Goal: Information Seeking & Learning: Learn about a topic

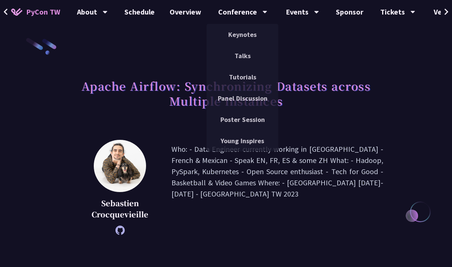
click at [247, 101] on link "Panel Discussion" at bounding box center [243, 99] width 72 height 18
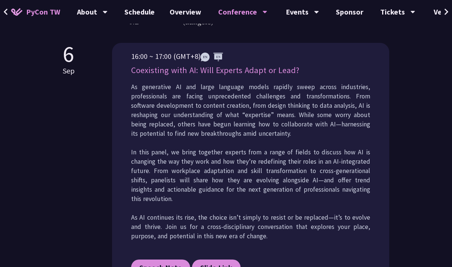
scroll to position [398, 0]
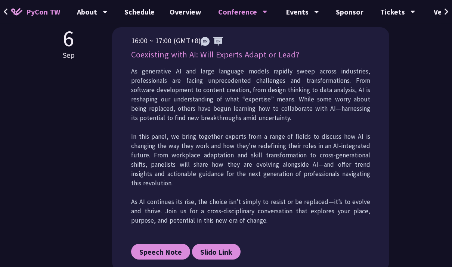
click at [351, 153] on p "As generative AI and large language models rapidly sweep across industries, pro…" at bounding box center [250, 146] width 239 height 159
click at [218, 254] on span "Slido Link" at bounding box center [216, 252] width 32 height 9
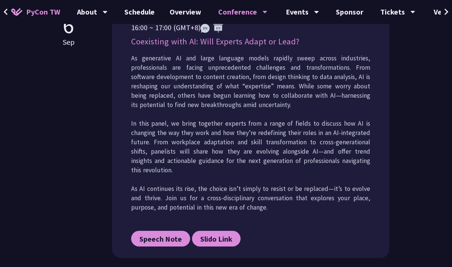
click at [158, 241] on span "Speech Note" at bounding box center [160, 239] width 43 height 9
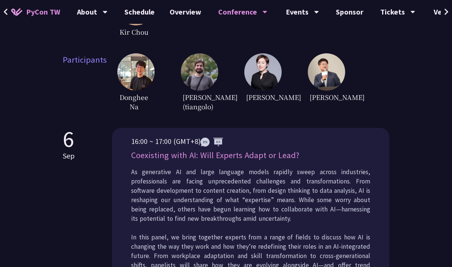
scroll to position [297, 0]
click at [256, 139] on p "16:00 ~ 17:00 (GMT+8)" at bounding box center [250, 141] width 239 height 11
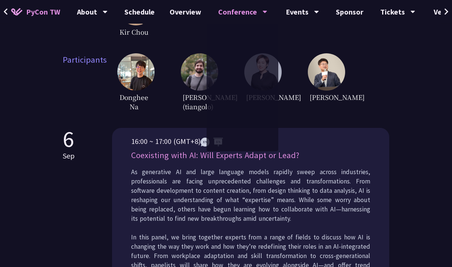
scroll to position [298, 0]
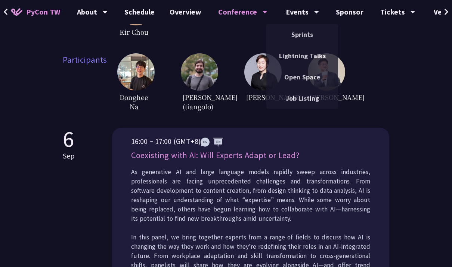
click at [181, 17] on link "Overview" at bounding box center [185, 12] width 47 height 24
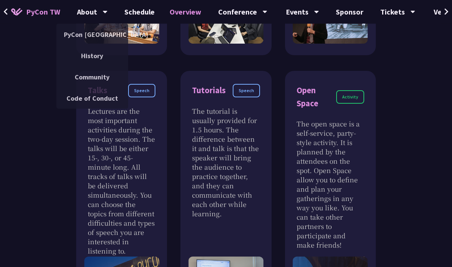
scroll to position [404, 0]
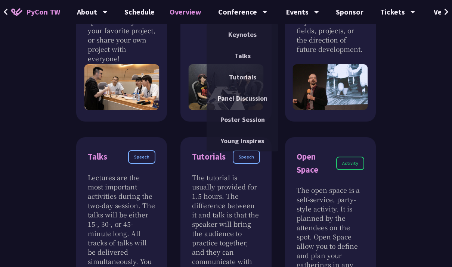
click at [254, 101] on link "Panel Discussion" at bounding box center [243, 99] width 72 height 18
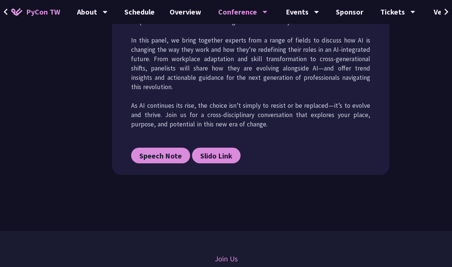
scroll to position [563, 0]
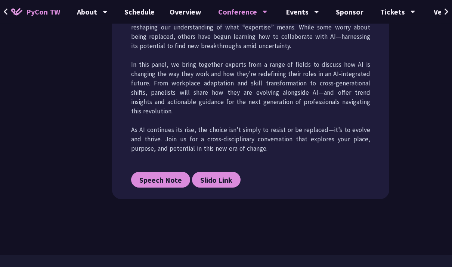
click at [263, 105] on p "As generative AI and large language models rapidly sweep across industries, pro…" at bounding box center [250, 74] width 239 height 159
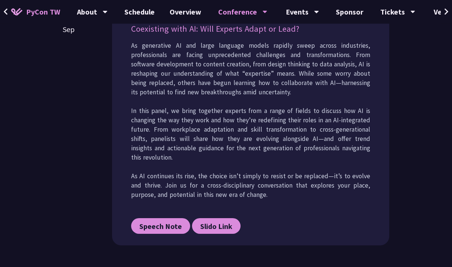
scroll to position [330, 0]
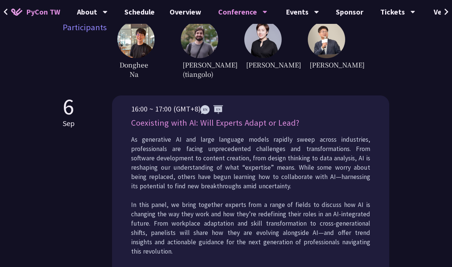
click at [255, 115] on div "16:00 ~ 17:00 (GMT+8) Coexisting with AI: Will Experts Adapt or Lead? As genera…" at bounding box center [250, 221] width 239 height 236
click at [232, 124] on p "Coexisting with AI: Will Experts Adapt or Lead?" at bounding box center [250, 123] width 239 height 13
click at [231, 127] on p "Coexisting with AI: Will Experts Adapt or Lead?" at bounding box center [250, 123] width 239 height 13
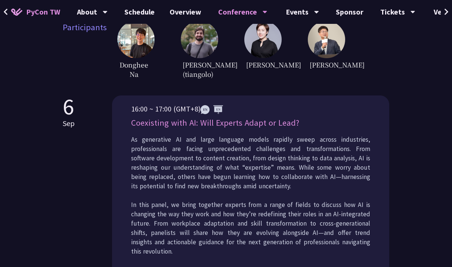
click at [231, 123] on p "Coexisting with AI: Will Experts Adapt or Lead?" at bounding box center [250, 123] width 239 height 13
click at [239, 118] on p "Coexisting with AI: Will Experts Adapt or Lead?" at bounding box center [250, 123] width 239 height 13
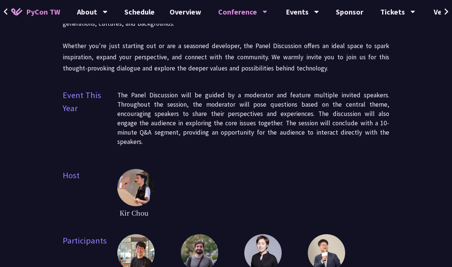
scroll to position [0, 0]
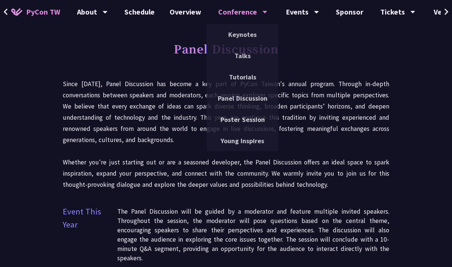
click at [242, 56] on link "Talks" at bounding box center [243, 56] width 72 height 18
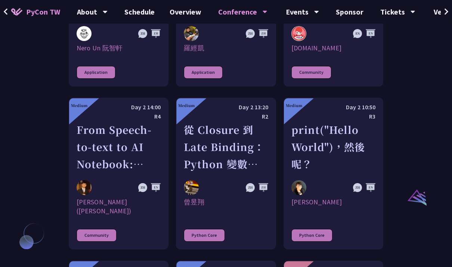
scroll to position [731, 0]
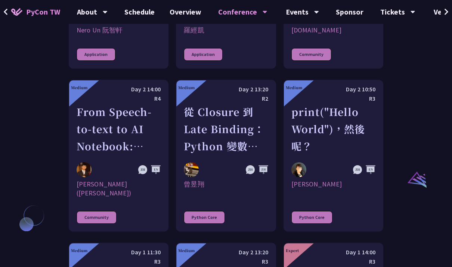
click at [146, 14] on link "Schedule" at bounding box center [139, 12] width 45 height 24
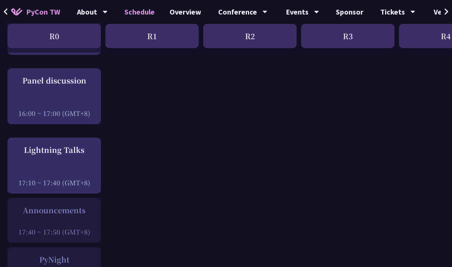
scroll to position [954, 0]
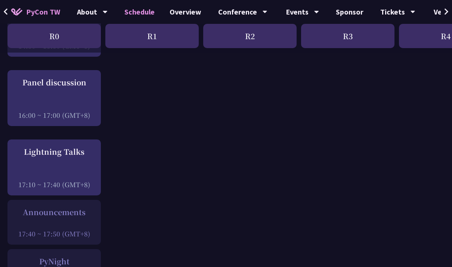
click at [77, 108] on div at bounding box center [54, 105] width 86 height 11
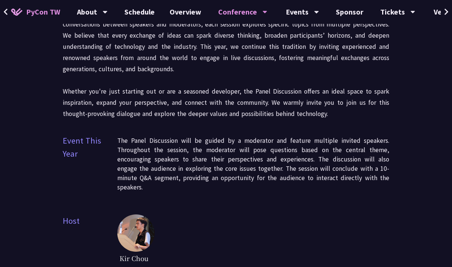
scroll to position [71, 0]
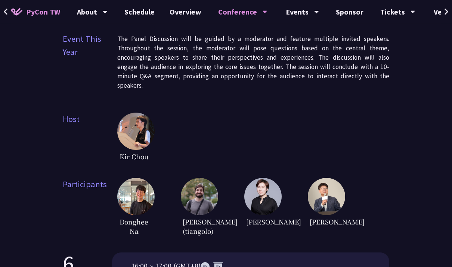
click at [146, 123] on img at bounding box center [135, 131] width 37 height 37
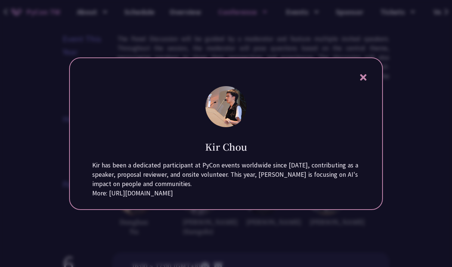
click at [362, 81] on icon at bounding box center [363, 77] width 6 height 6
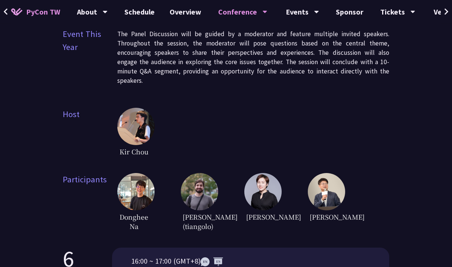
scroll to position [205, 0]
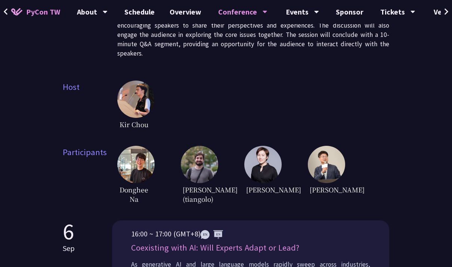
click at [210, 159] on img at bounding box center [199, 164] width 37 height 37
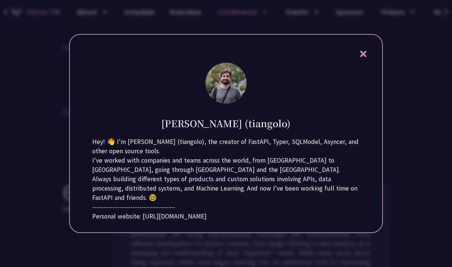
scroll to position [242, 0]
click at [389, 62] on div at bounding box center [226, 133] width 452 height 267
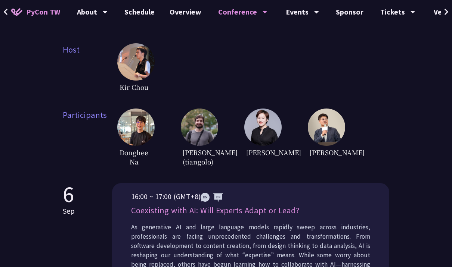
click at [153, 117] on img at bounding box center [135, 127] width 37 height 37
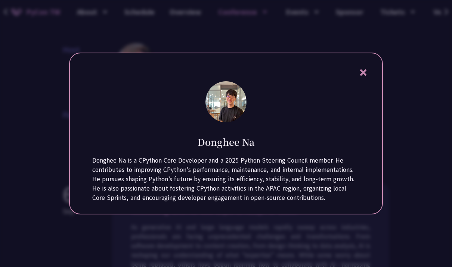
click at [369, 77] on div "[PERSON_NAME] Donghee Na is a CPython Core Developer and a 2025 Python Steering…" at bounding box center [226, 134] width 314 height 162
click at [372, 81] on div "[PERSON_NAME] Donghee Na is a CPython Core Developer and a 2025 Python Steering…" at bounding box center [226, 134] width 314 height 162
click at [363, 77] on icon at bounding box center [363, 72] width 9 height 9
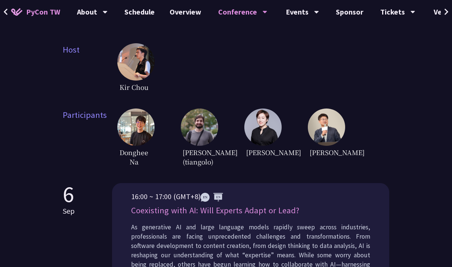
click at [366, 84] on div "Kir Chou" at bounding box center [253, 68] width 272 height 50
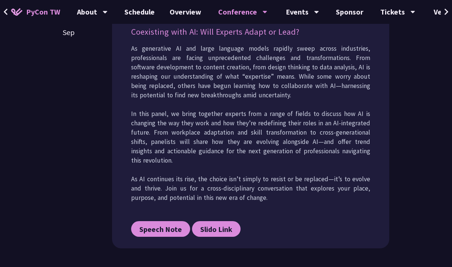
scroll to position [414, 0]
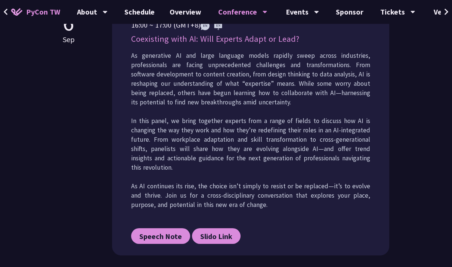
click at [361, 66] on p "As generative AI and large language models rapidly sweep across industries, pro…" at bounding box center [250, 130] width 239 height 159
click at [356, 59] on p "As generative AI and large language models rapidly sweep across industries, pro…" at bounding box center [250, 130] width 239 height 159
click at [283, 41] on p "Coexisting with AI: Will Experts Adapt or Lead?" at bounding box center [250, 38] width 239 height 13
click at [317, 53] on p "As generative AI and large language models rapidly sweep across industries, pro…" at bounding box center [250, 130] width 239 height 159
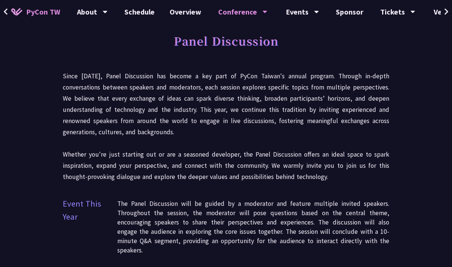
scroll to position [0, 0]
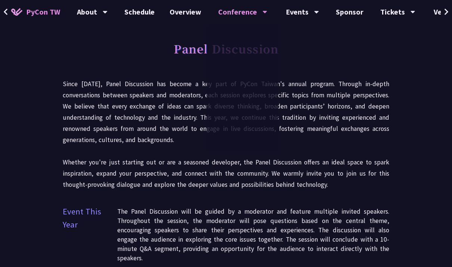
click at [143, 13] on link "Schedule" at bounding box center [139, 12] width 45 height 24
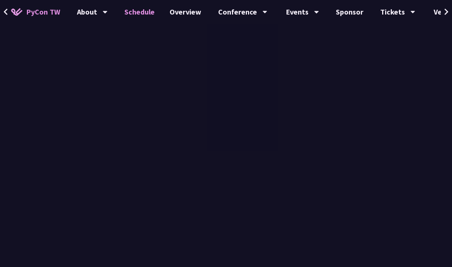
scroll to position [954, 0]
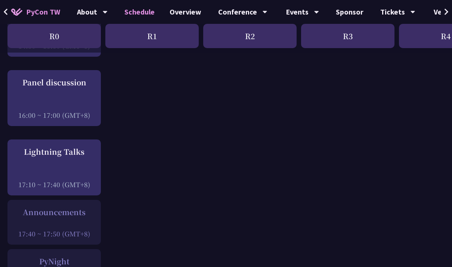
click at [188, 9] on link "Overview" at bounding box center [185, 12] width 47 height 24
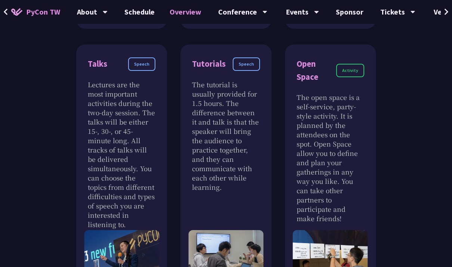
scroll to position [489, 0]
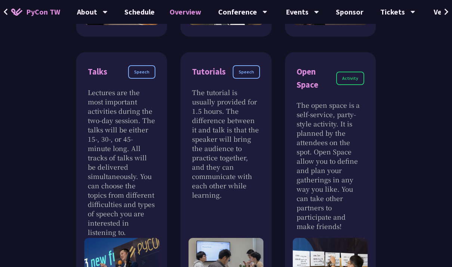
click at [135, 179] on p "Lectures are the most important activities during the two-day session. The talk…" at bounding box center [122, 162] width 68 height 149
click at [144, 76] on div "Speech" at bounding box center [141, 71] width 27 height 13
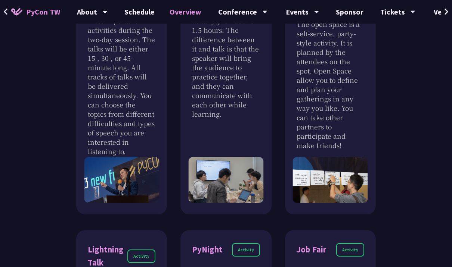
scroll to position [626, 0]
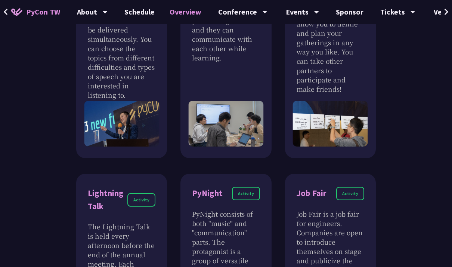
click at [134, 124] on img at bounding box center [121, 124] width 75 height 46
click at [137, 135] on img at bounding box center [121, 124] width 75 height 46
click at [143, 136] on img at bounding box center [121, 124] width 75 height 46
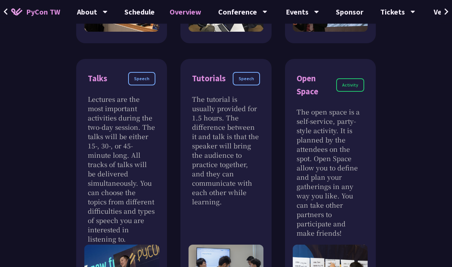
scroll to position [482, 0]
click at [122, 124] on p "Lectures are the most important activities during the two-day session. The talk…" at bounding box center [122, 169] width 68 height 149
click at [139, 81] on div "Speech" at bounding box center [141, 78] width 27 height 13
click at [141, 89] on div "Talks Speech" at bounding box center [122, 83] width 68 height 22
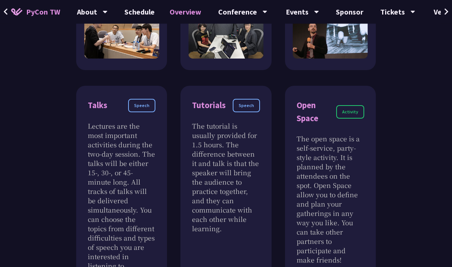
click at [135, 154] on p "Lectures are the most important activities during the two-day session. The talk…" at bounding box center [122, 196] width 68 height 149
click at [140, 124] on p "Lectures are the most important activities during the two-day session. The talk…" at bounding box center [122, 195] width 68 height 149
click at [137, 138] on p "Lectures are the most important activities during the two-day session. The talk…" at bounding box center [122, 195] width 68 height 149
click at [146, 123] on p "Lectures are the most important activities during the two-day session. The talk…" at bounding box center [122, 195] width 68 height 149
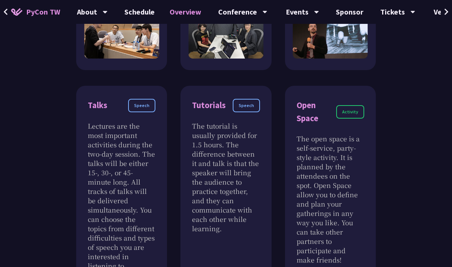
click at [146, 123] on p "Lectures are the most important activities during the two-day session. The talk…" at bounding box center [122, 195] width 68 height 149
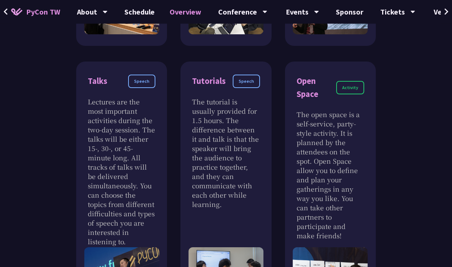
scroll to position [506, 0]
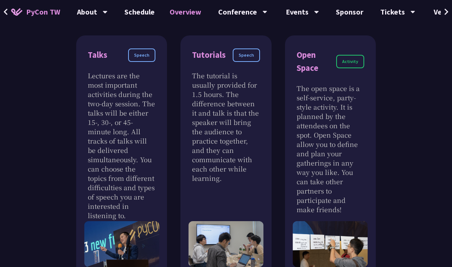
click at [142, 55] on div "Speech" at bounding box center [141, 55] width 27 height 13
click at [146, 56] on div "Speech" at bounding box center [141, 55] width 27 height 13
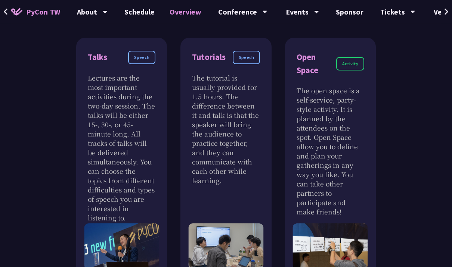
scroll to position [504, 0]
click at [148, 52] on div "Speech" at bounding box center [141, 57] width 27 height 13
click at [145, 53] on div "Speech" at bounding box center [141, 57] width 27 height 13
click at [133, 141] on p "Lectures are the most important activities during the two-day session. The talk…" at bounding box center [122, 147] width 68 height 149
click at [95, 59] on div "Talks" at bounding box center [97, 57] width 19 height 13
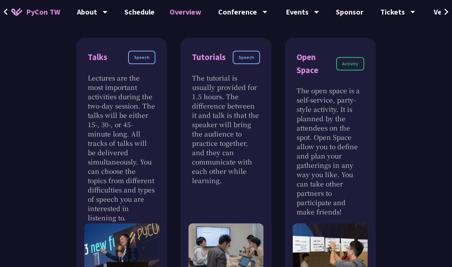
click at [96, 63] on div "Talks" at bounding box center [97, 57] width 19 height 13
click at [102, 160] on p "Lectures are the most important activities during the two-day session. The talk…" at bounding box center [122, 147] width 68 height 149
click at [113, 162] on p "Lectures are the most important activities during the two-day session. The talk…" at bounding box center [122, 147] width 68 height 149
click at [110, 175] on p "Lectures are the most important activities during the two-day session. The talk…" at bounding box center [122, 147] width 68 height 149
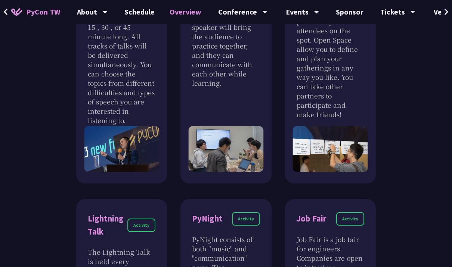
scroll to position [600, 0]
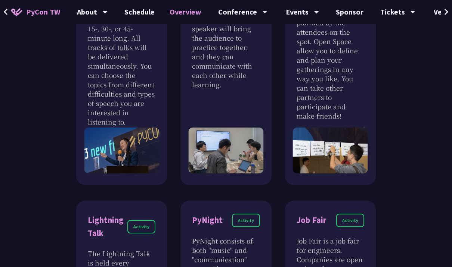
click at [137, 118] on p "Lectures are the most important activities during the two-day session. The talk…" at bounding box center [122, 51] width 68 height 149
click at [133, 133] on img at bounding box center [121, 151] width 75 height 46
click at [132, 124] on p "Lectures are the most important activities during the two-day session. The talk…" at bounding box center [122, 51] width 68 height 149
click at [135, 126] on p "Lectures are the most important activities during the two-day session. The talk…" at bounding box center [122, 51] width 68 height 149
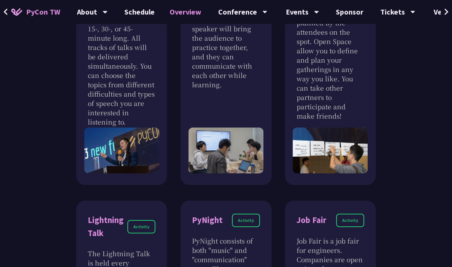
click at [135, 126] on p "Lectures are the most important activities during the two-day session. The talk…" at bounding box center [122, 51] width 68 height 149
click at [135, 129] on img at bounding box center [121, 151] width 75 height 46
click at [149, 133] on img at bounding box center [121, 151] width 75 height 46
click at [155, 59] on p "Lectures are the most important activities during the two-day session. The talk…" at bounding box center [122, 51] width 68 height 149
click at [143, 72] on p "Lectures are the most important activities during the two-day session. The talk…" at bounding box center [122, 51] width 68 height 149
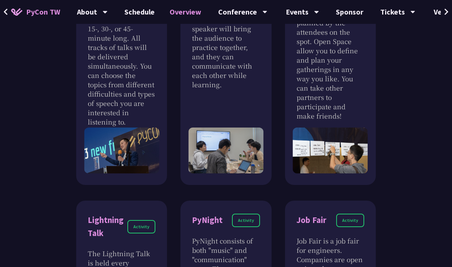
click at [144, 77] on p "Lectures are the most important activities during the two-day session. The talk…" at bounding box center [122, 51] width 68 height 149
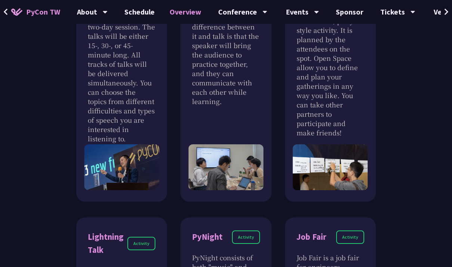
scroll to position [434, 0]
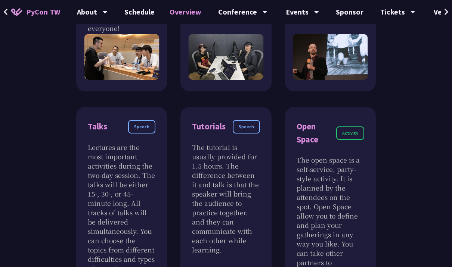
click at [147, 131] on div "Speech" at bounding box center [141, 126] width 27 height 13
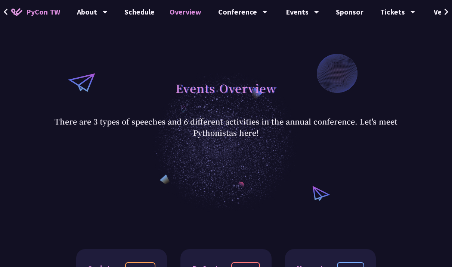
scroll to position [0, 0]
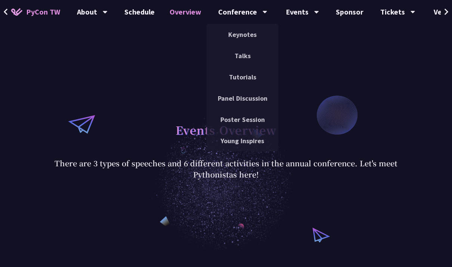
click at [253, 81] on link "Tutorials" at bounding box center [243, 77] width 72 height 18
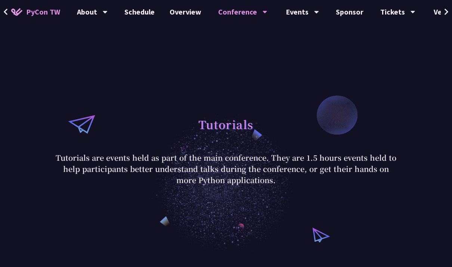
click at [241, 21] on div "Conference" at bounding box center [242, 12] width 49 height 24
click at [245, 13] on div "Conference" at bounding box center [242, 12] width 49 height 24
click at [263, 9] on icon at bounding box center [265, 11] width 5 height 7
click at [250, 15] on div "Conference" at bounding box center [242, 12] width 49 height 24
click at [238, 12] on div "Conference" at bounding box center [242, 12] width 49 height 24
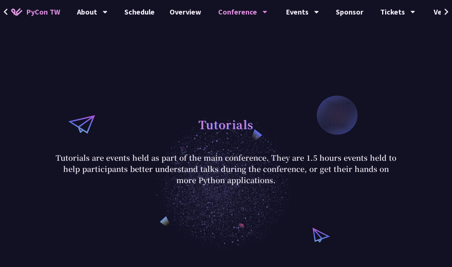
click at [268, 9] on div "Conference Keynotes Talks Tutorials Panel Discussion Poster Session Young Inspi…" at bounding box center [243, 12] width 68 height 24
click at [233, 11] on div "Conference" at bounding box center [242, 12] width 49 height 24
click at [266, 11] on div "Conference Keynotes Talks Tutorials Panel Discussion Poster Session Young Inspi…" at bounding box center [243, 12] width 68 height 24
click at [256, 13] on div "Conference" at bounding box center [242, 12] width 49 height 24
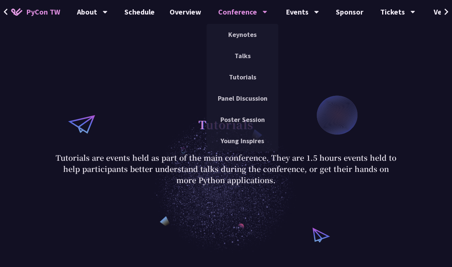
click at [254, 100] on link "Panel Discussion" at bounding box center [243, 99] width 72 height 18
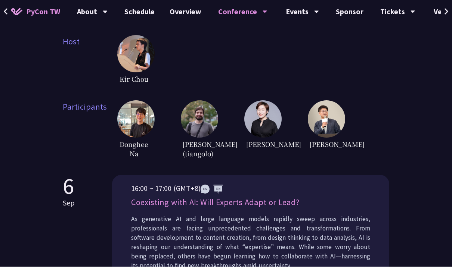
click at [329, 112] on img at bounding box center [326, 119] width 37 height 37
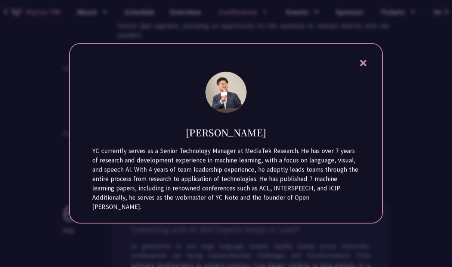
scroll to position [223, 0]
click at [370, 68] on div "[PERSON_NAME] YC currently serves as a Senior Technology Manager at MediaTek Re…" at bounding box center [226, 133] width 314 height 181
click at [367, 68] on icon at bounding box center [363, 63] width 9 height 9
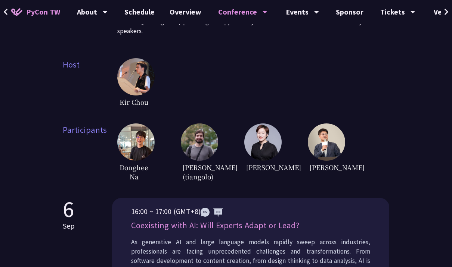
scroll to position [228, 0]
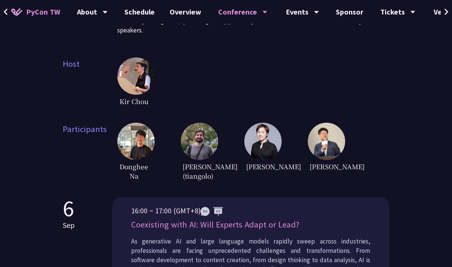
click at [204, 139] on img at bounding box center [199, 141] width 37 height 37
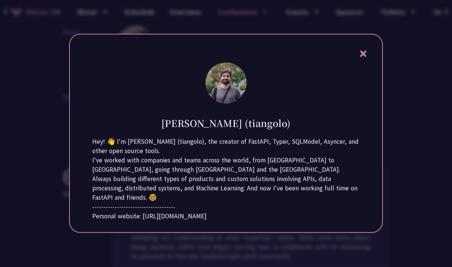
scroll to position [260, 0]
click at [402, 92] on div at bounding box center [226, 133] width 452 height 267
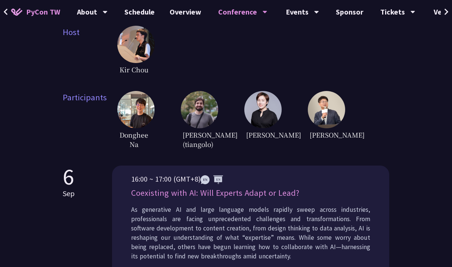
click at [357, 49] on div "Kir Chou" at bounding box center [253, 51] width 272 height 50
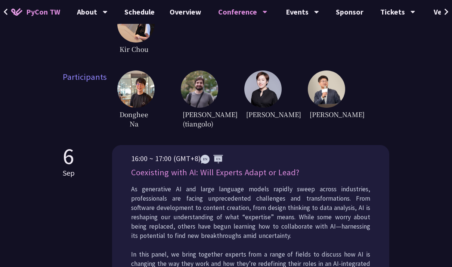
scroll to position [282, 0]
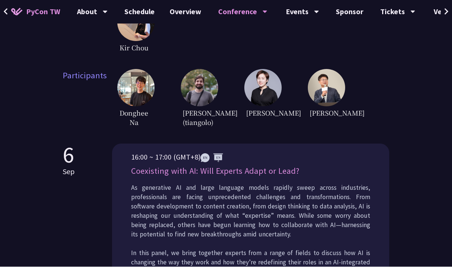
click at [142, 78] on img at bounding box center [135, 87] width 37 height 37
